Goal: Task Accomplishment & Management: Complete application form

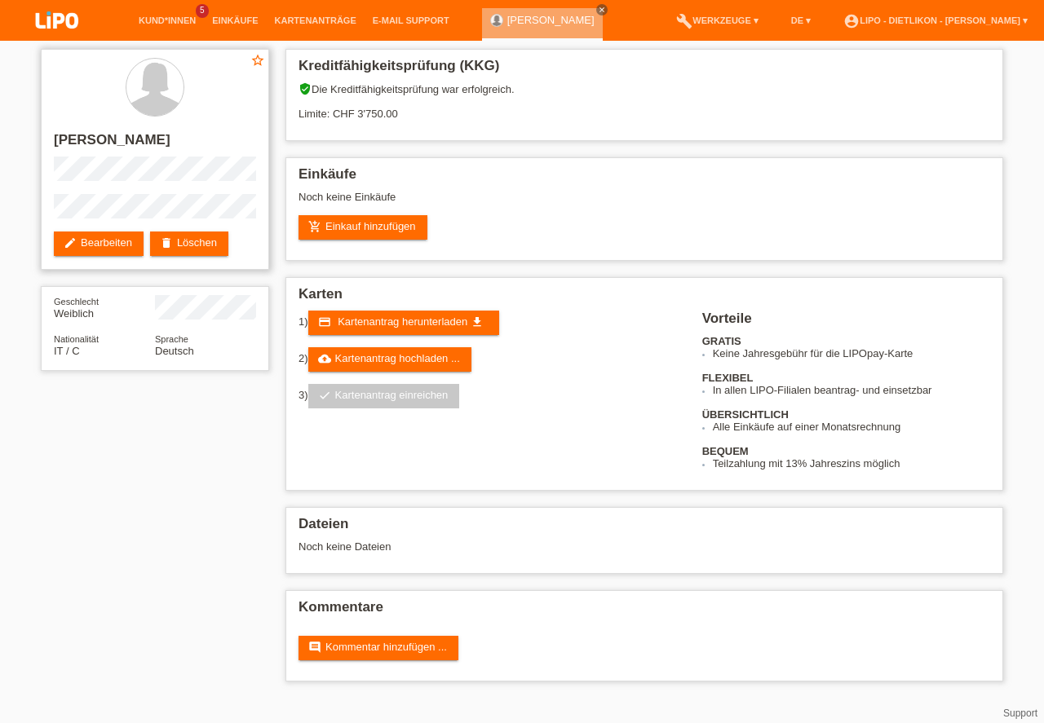
drag, startPoint x: 56, startPoint y: 139, endPoint x: 241, endPoint y: 139, distance: 184.3
click at [241, 139] on h2 "[PERSON_NAME] Poggioli" at bounding box center [155, 144] width 202 height 24
click at [240, 139] on h2 "[PERSON_NAME] Poggioli" at bounding box center [155, 144] width 202 height 24
click at [404, 228] on link "add_shopping_cart Einkauf hinzufügen" at bounding box center [362, 227] width 129 height 24
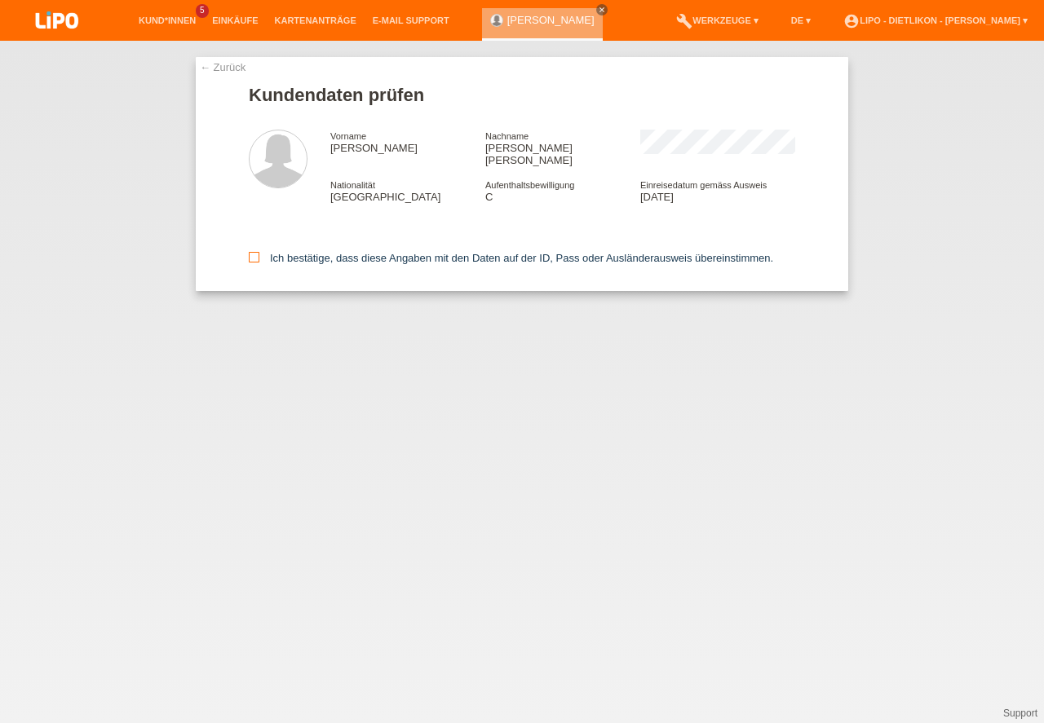
click at [253, 252] on input "Ich bestätige, dass diese Angaben mit den Daten auf der ID, Pass oder Ausländer…" at bounding box center [254, 257] width 11 height 11
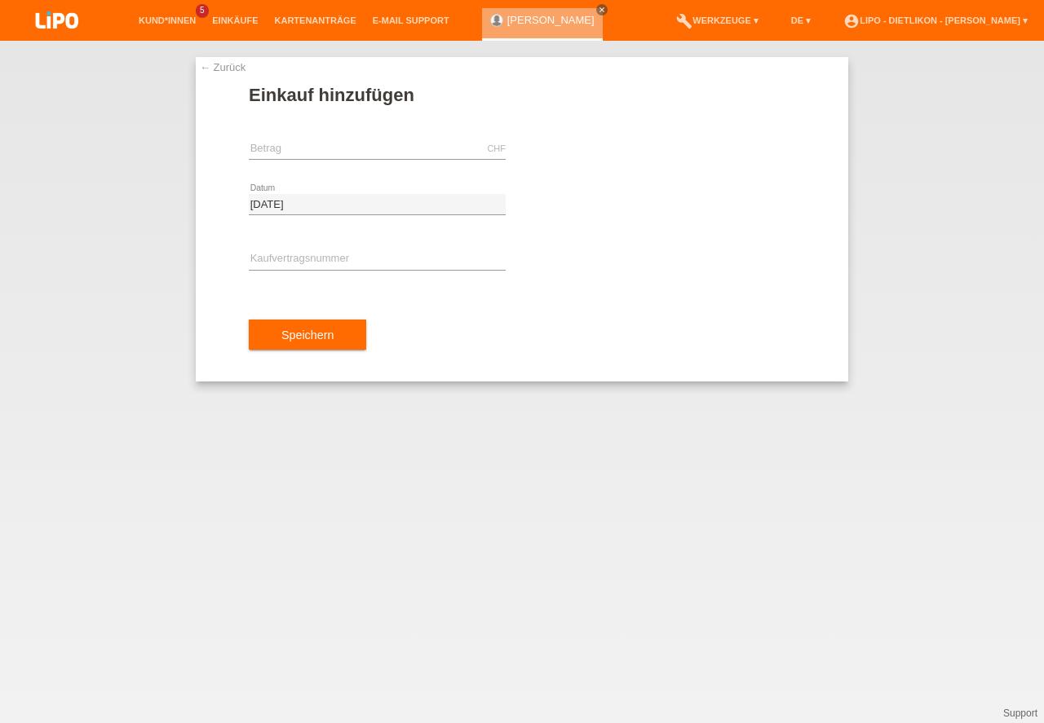
click at [360, 161] on div "CHF error Betrag" at bounding box center [377, 148] width 257 height 55
click at [361, 149] on input "text" at bounding box center [377, 149] width 257 height 20
type input "3549.00"
click at [292, 260] on input "text" at bounding box center [377, 259] width 257 height 20
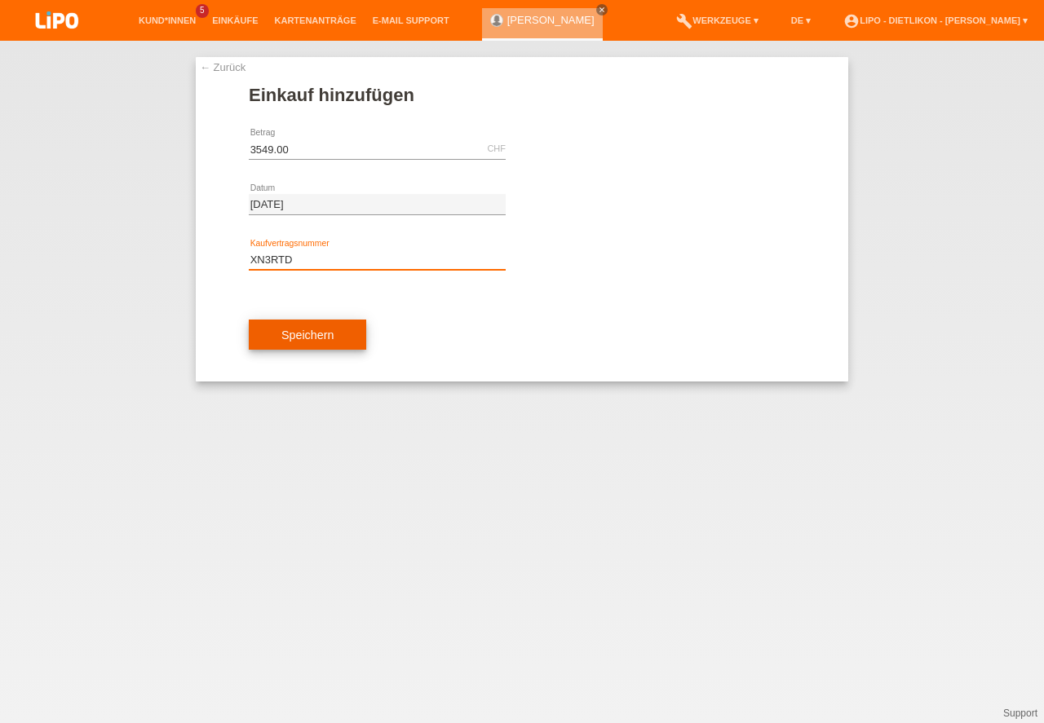
type input "XN3RTD"
click at [309, 341] on button "Speichern" at bounding box center [307, 335] width 117 height 31
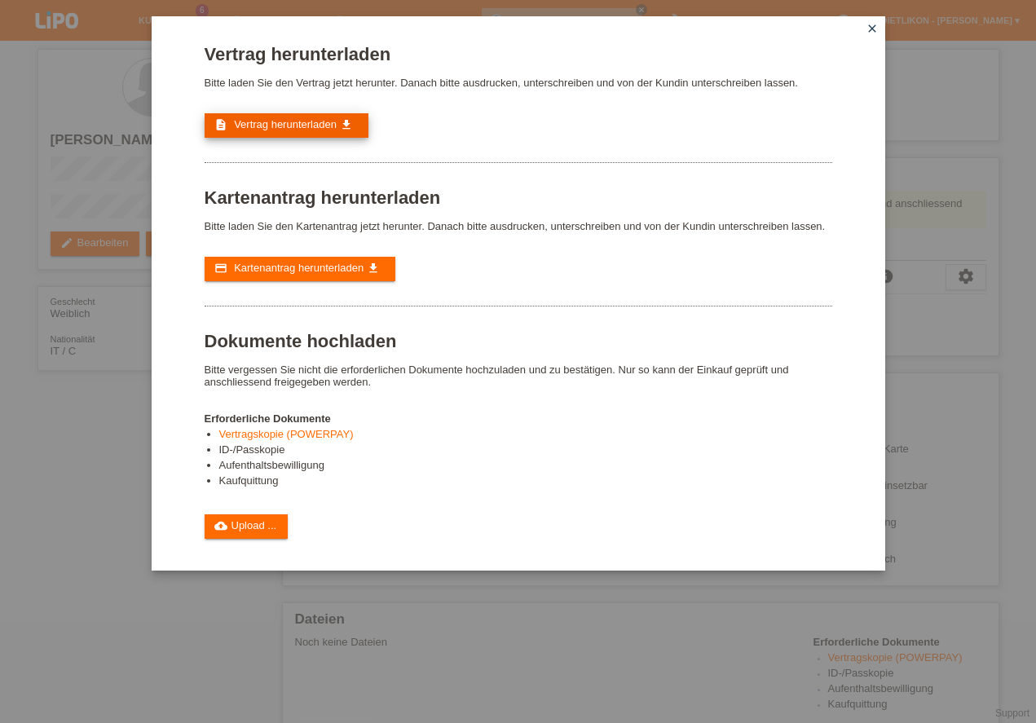
click at [268, 121] on span "Vertrag herunterladen" at bounding box center [285, 124] width 103 height 12
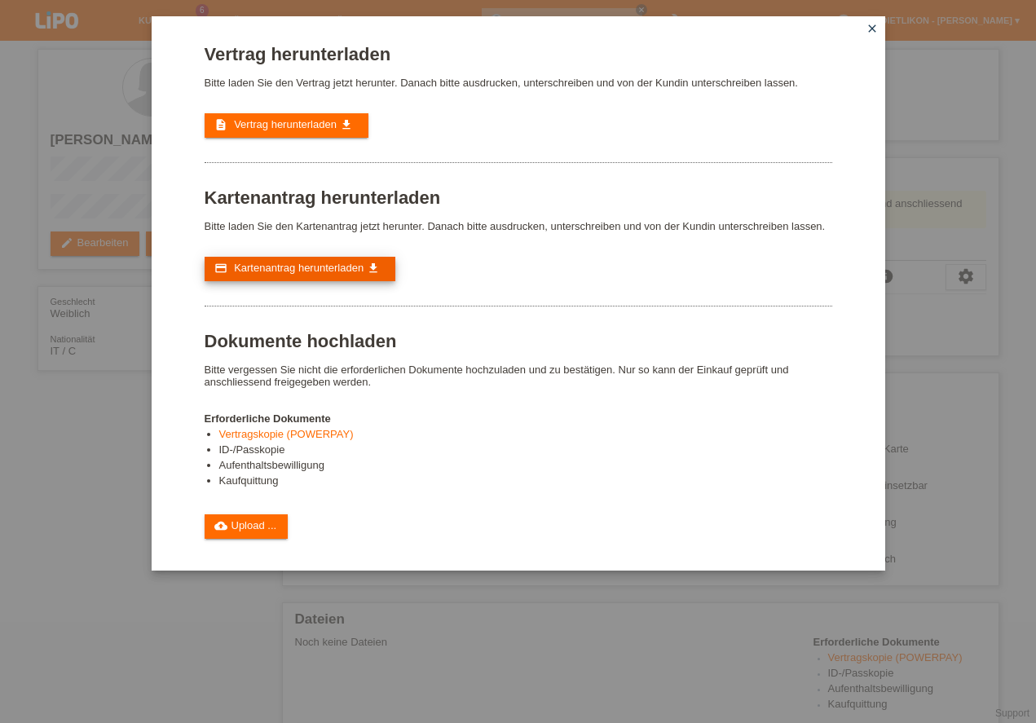
click at [301, 273] on span "Kartenantrag herunterladen" at bounding box center [299, 268] width 130 height 12
click at [249, 520] on link "cloud_upload Upload ..." at bounding box center [247, 526] width 84 height 24
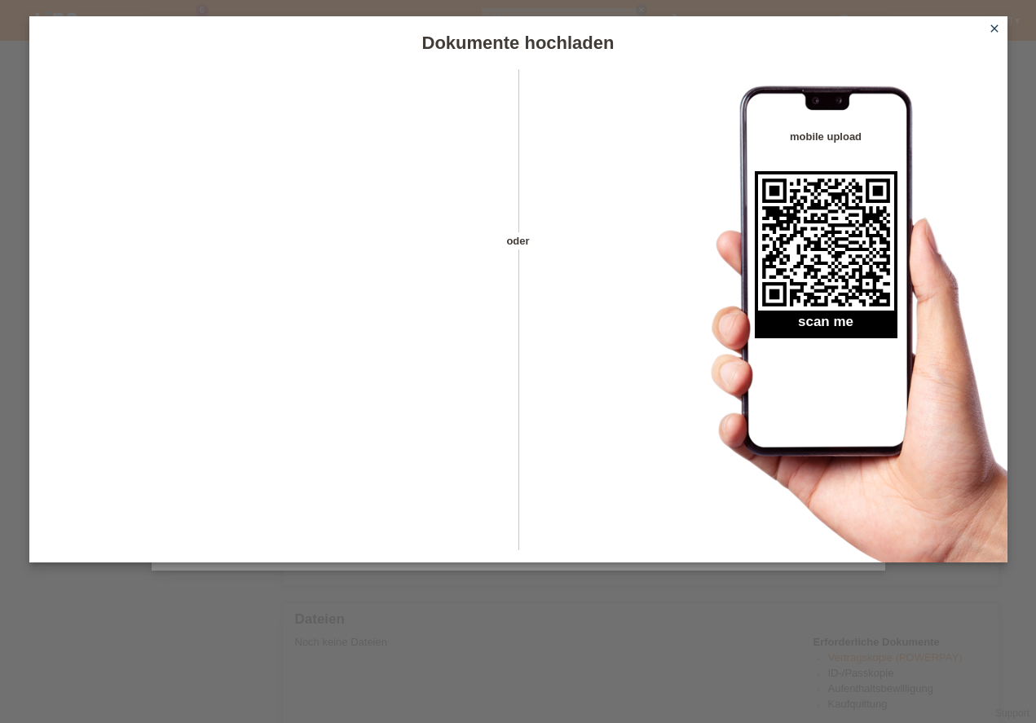
click at [995, 30] on icon "close" at bounding box center [994, 28] width 13 height 13
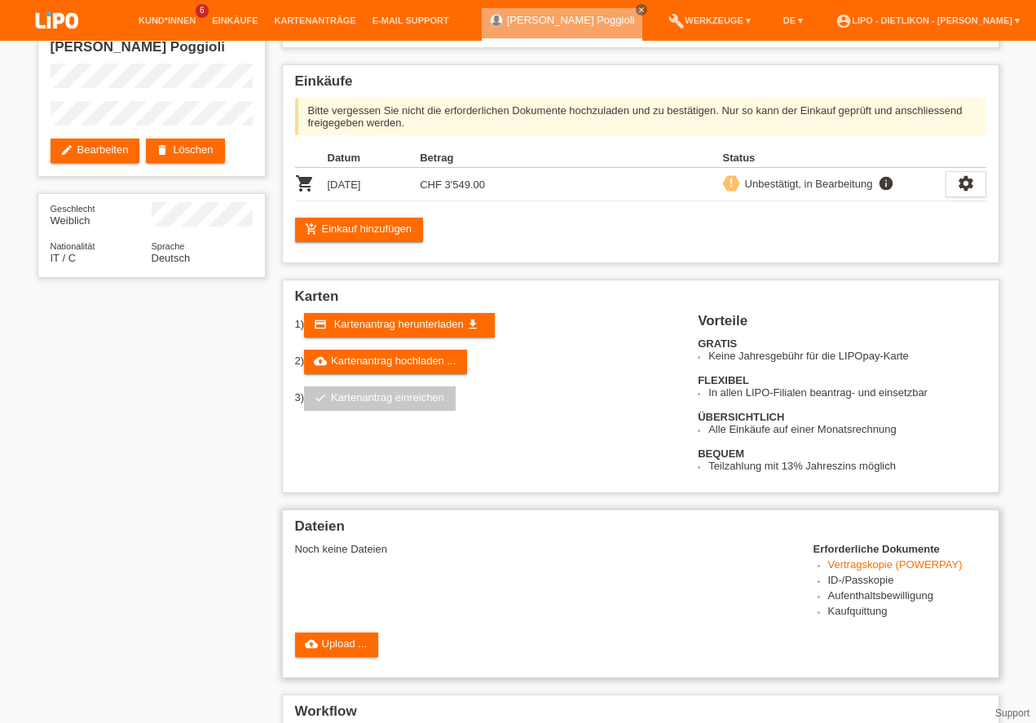
scroll to position [139, 0]
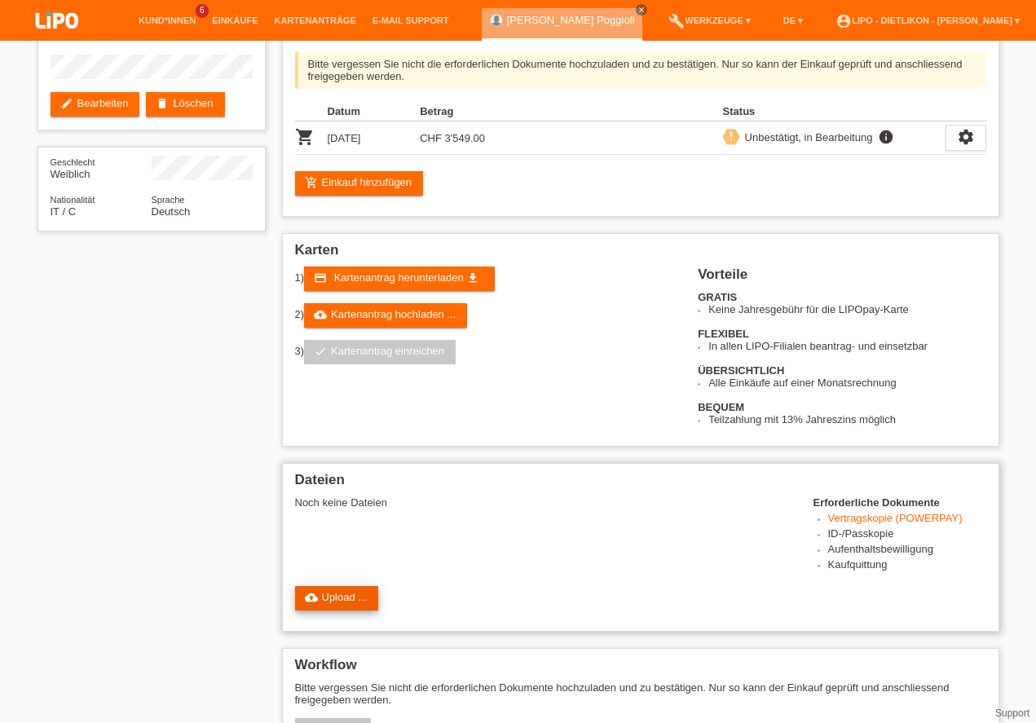
click at [334, 596] on link "cloud_upload Upload ..." at bounding box center [337, 598] width 84 height 24
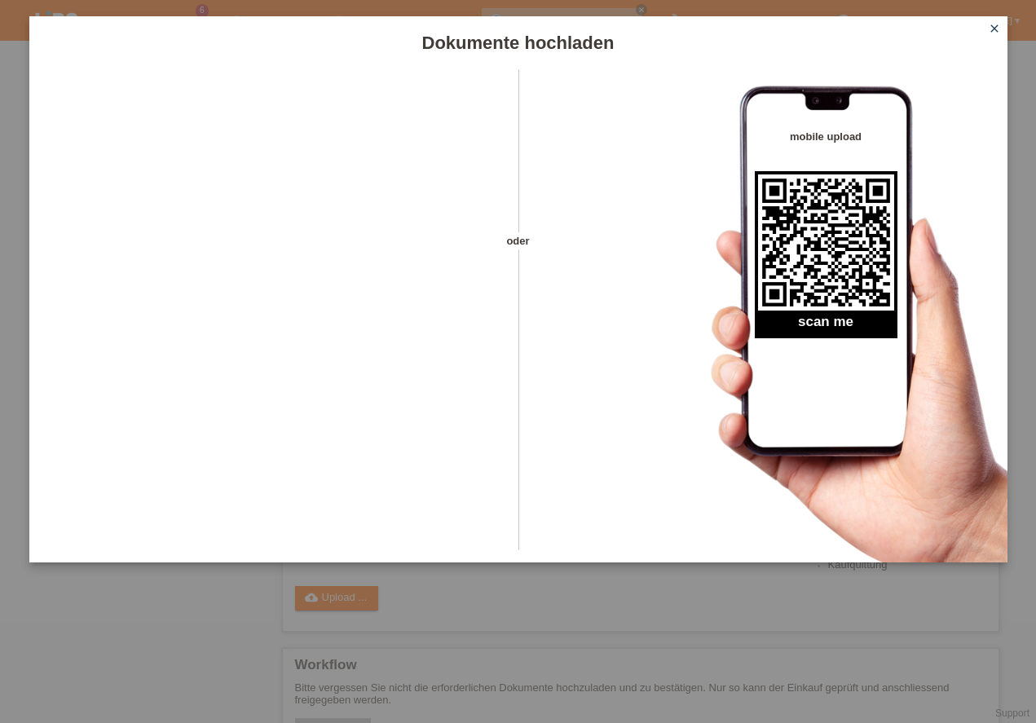
click at [996, 25] on icon "close" at bounding box center [994, 28] width 13 height 13
